Goal: Information Seeking & Learning: Learn about a topic

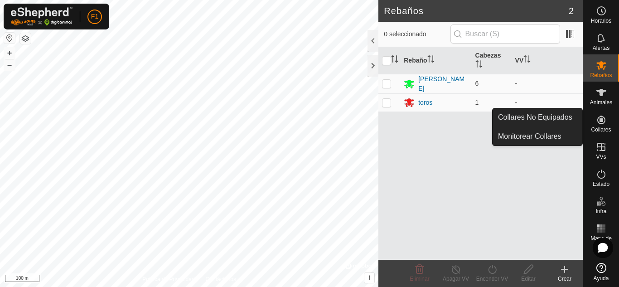
click at [595, 114] on es-neckbands-svg-icon at bounding box center [602, 119] width 16 height 15
click at [555, 118] on link "Collares No Equipados" at bounding box center [538, 117] width 90 height 18
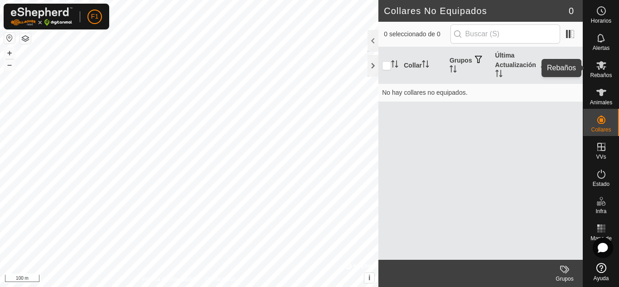
click at [607, 66] on es-mob-svg-icon at bounding box center [602, 65] width 16 height 15
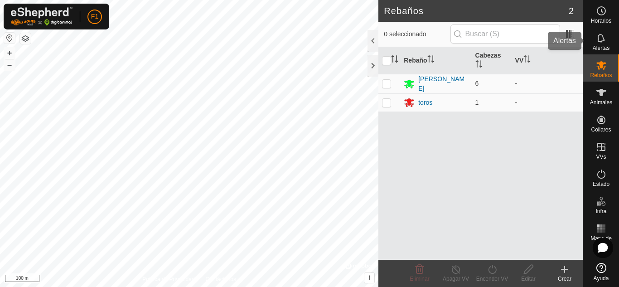
click at [603, 39] on icon at bounding box center [601, 38] width 11 height 11
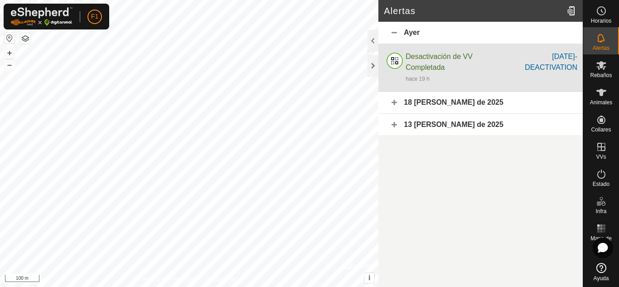
click at [435, 48] on div "Desactivación de VV Completada [DATE]-DEACTIVATION hace 19 h" at bounding box center [481, 68] width 204 height 48
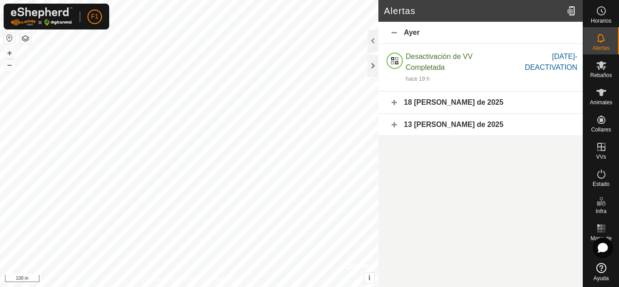
click at [412, 106] on div "18 [PERSON_NAME] de 2025" at bounding box center [481, 103] width 204 height 22
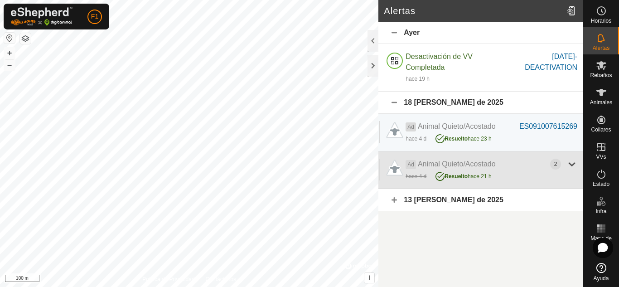
click at [574, 161] on div at bounding box center [572, 164] width 11 height 11
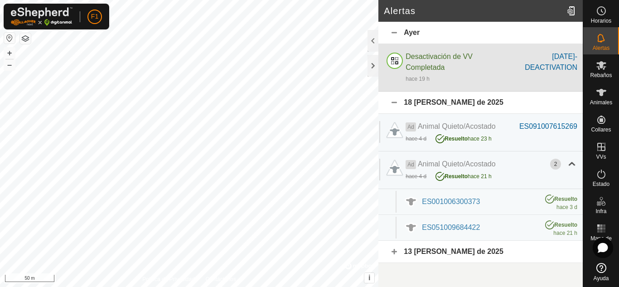
click at [487, 78] on div "hace 19 h" at bounding box center [492, 78] width 172 height 11
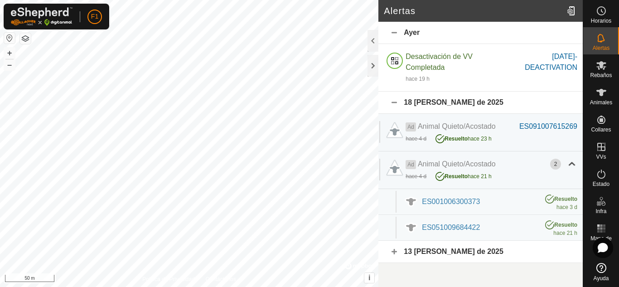
click at [435, 254] on div "13 [PERSON_NAME] de 2025" at bounding box center [481, 252] width 204 height 22
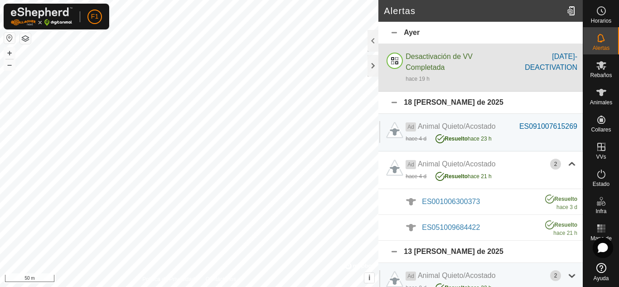
click at [431, 60] on div "Desactivación de VV Completada" at bounding box center [457, 62] width 103 height 22
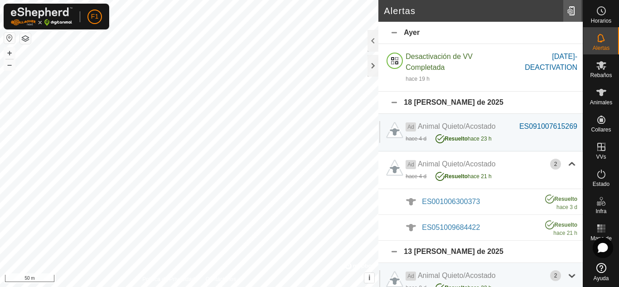
click at [565, 8] on div at bounding box center [573, 10] width 18 height 25
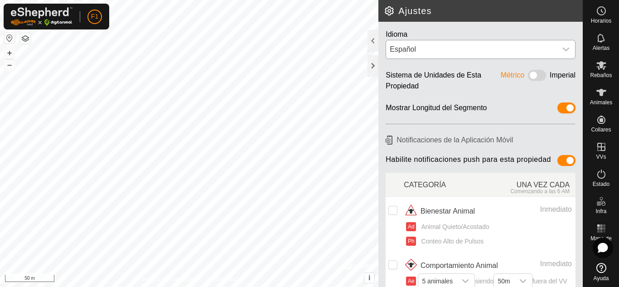
click at [543, 51] on div "Español" at bounding box center [472, 49] width 164 height 11
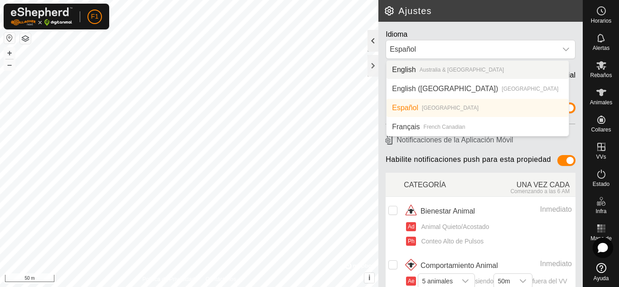
click at [371, 42] on div at bounding box center [373, 41] width 11 height 22
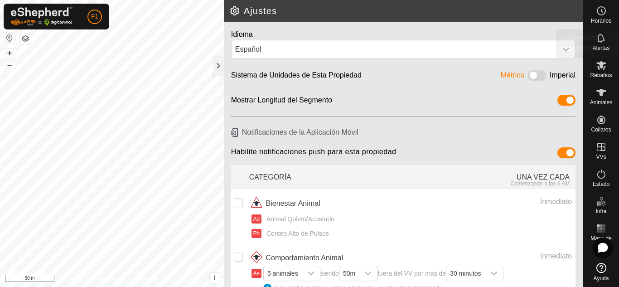
click at [601, 10] on icon at bounding box center [601, 10] width 11 height 11
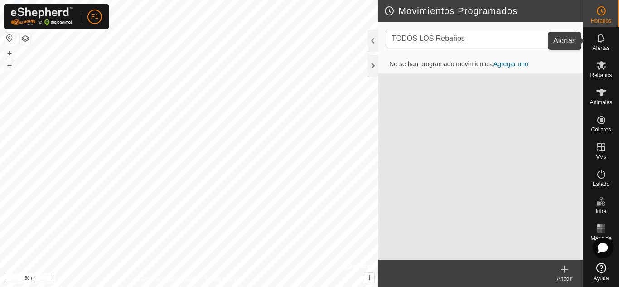
click at [603, 45] on span "Alertas" at bounding box center [601, 47] width 17 height 5
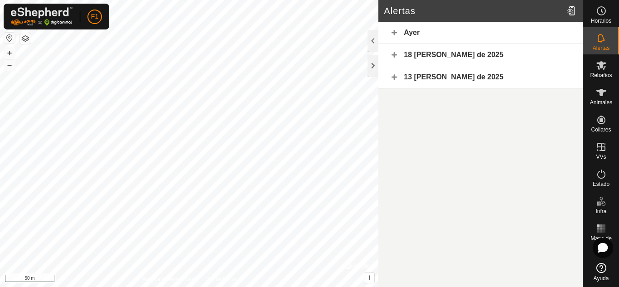
click at [474, 37] on div "Ayer" at bounding box center [481, 33] width 204 height 22
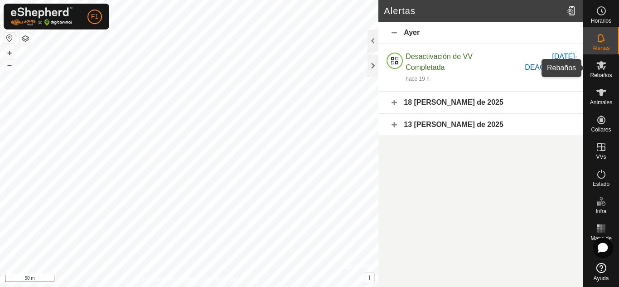
click at [604, 70] on icon at bounding box center [601, 65] width 11 height 11
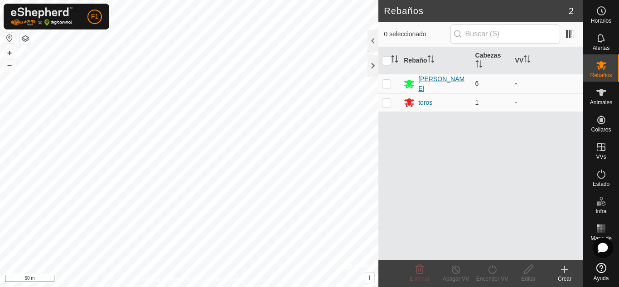
click at [422, 83] on div "[PERSON_NAME]" at bounding box center [443, 83] width 49 height 19
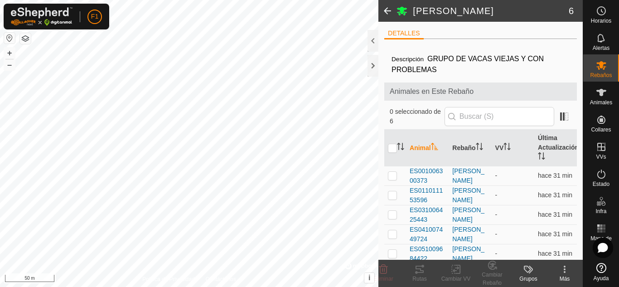
scroll to position [24, 0]
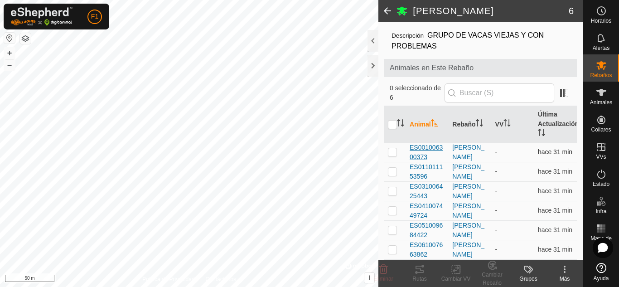
click at [428, 151] on span "ES001006300373" at bounding box center [427, 152] width 35 height 19
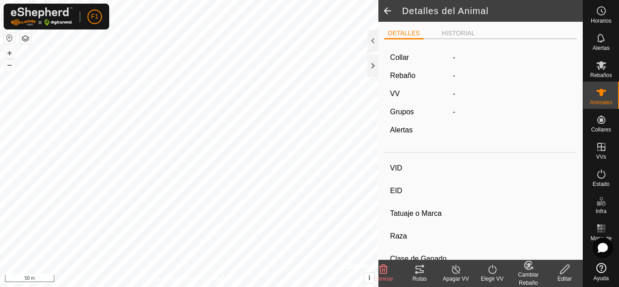
type input "ES001006300373"
type input "-"
type input "Cruzada"
type input "-"
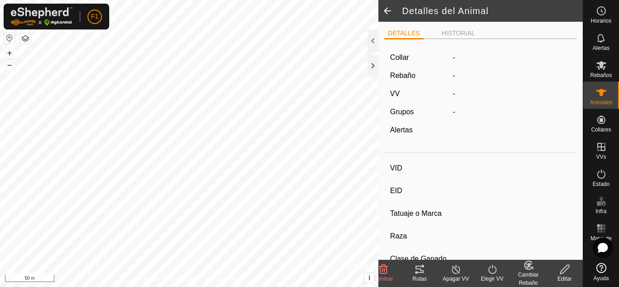
type input "02/2010"
type input "15 years 9 months"
type input "Preñada"
type input "500 kg"
type input "-"
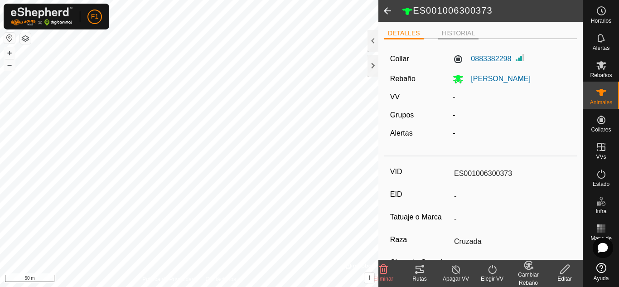
click at [449, 31] on li "HISTORIAL" at bounding box center [458, 34] width 41 height 11
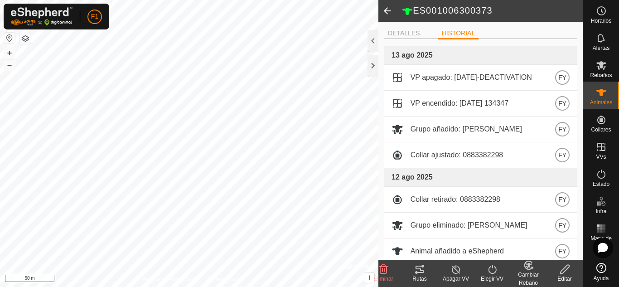
click at [400, 27] on div "DETALLES HISTORIAL 13 ago 2025 VP apagado: [DATE]-DEACTIVATION FY VP encendido:…" at bounding box center [481, 141] width 204 height 238
click at [401, 29] on li "DETALLES" at bounding box center [404, 34] width 39 height 11
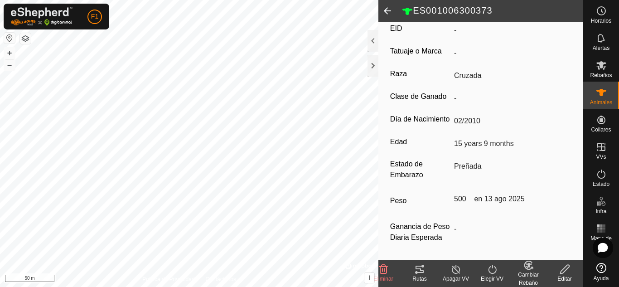
scroll to position [187, 0]
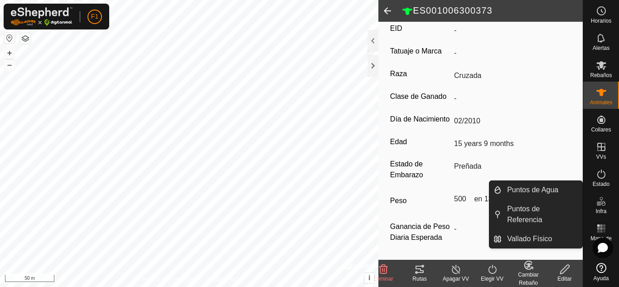
click at [603, 209] on span "Infra" at bounding box center [601, 211] width 11 height 5
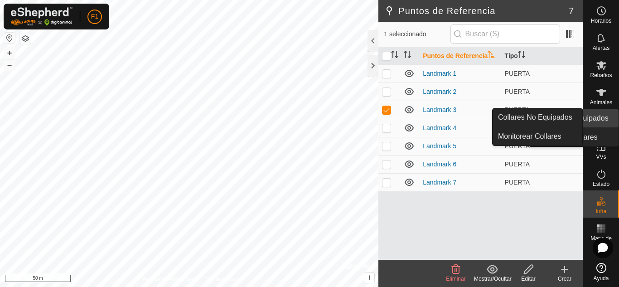
click at [602, 114] on icon at bounding box center [601, 119] width 11 height 11
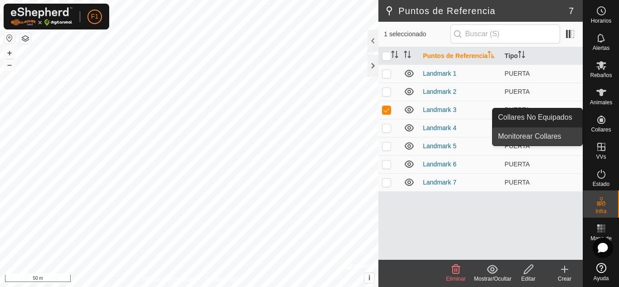
click at [528, 137] on link "Monitorear Collares" at bounding box center [538, 136] width 90 height 18
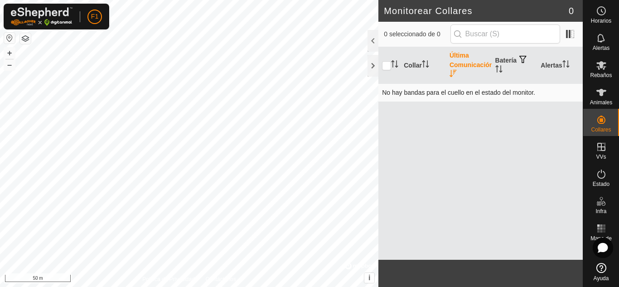
click at [424, 94] on td "No hay bandas para el cuello en el estado del monitor." at bounding box center [481, 92] width 204 height 18
click at [606, 72] on es-mob-svg-icon at bounding box center [602, 65] width 16 height 15
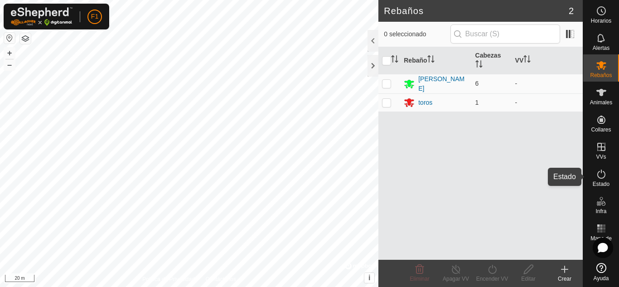
click at [598, 179] on icon at bounding box center [601, 174] width 11 height 11
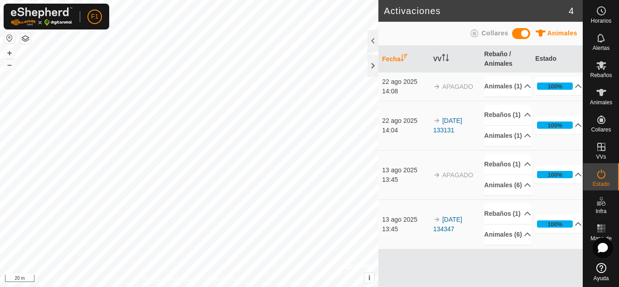
click at [523, 34] on span at bounding box center [521, 33] width 18 height 11
click at [371, 278] on button "i" at bounding box center [370, 278] width 10 height 10
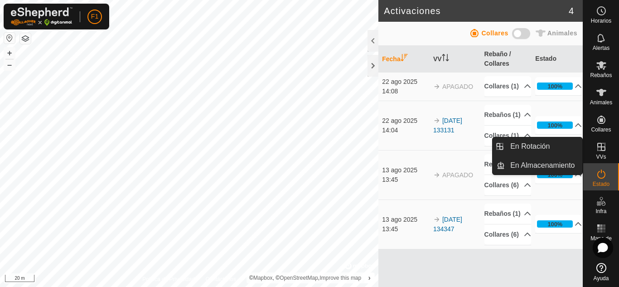
click at [594, 146] on es-virtualpaddocks-svg-icon at bounding box center [602, 147] width 16 height 15
